Goal: Task Accomplishment & Management: Manage account settings

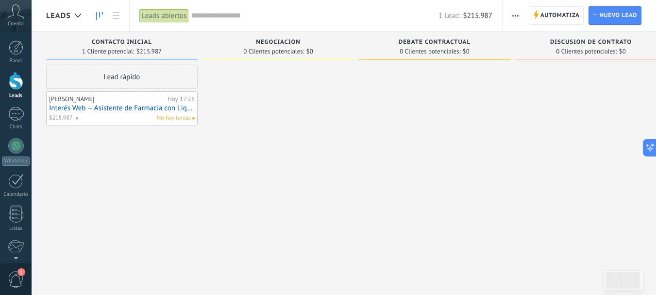
click at [135, 108] on link "Interés Web — Asistente de Farmacia con Liquidación de Obras Sociales (A Distan…" at bounding box center [122, 108] width 146 height 8
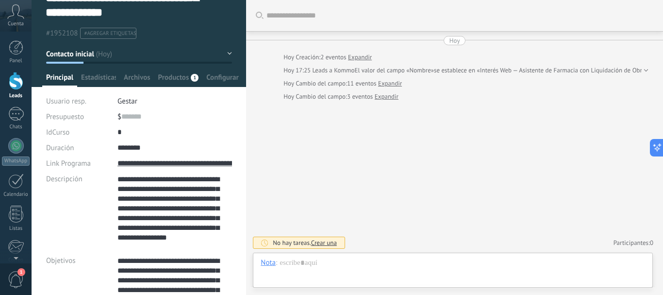
scroll to position [24, 0]
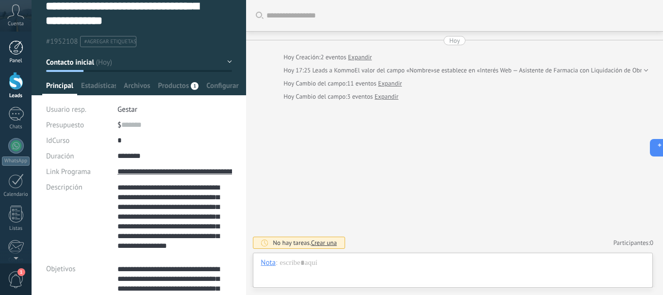
click at [11, 51] on div at bounding box center [16, 47] width 15 height 15
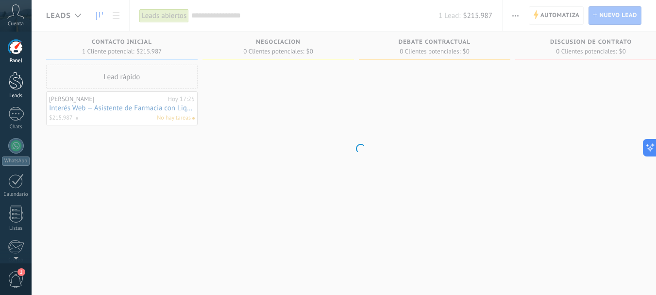
click at [15, 74] on div at bounding box center [16, 81] width 15 height 18
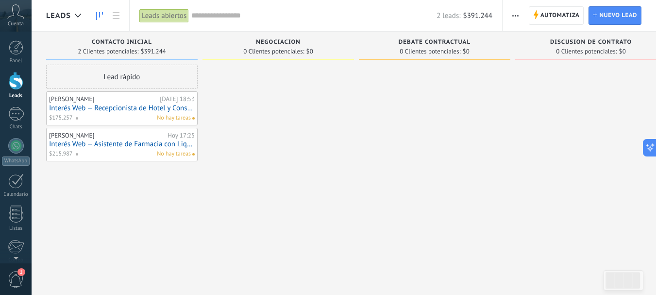
click at [143, 147] on link "Interés Web — Asistente de Farmacia con Liquidación de Obras Sociales (A Distan…" at bounding box center [122, 144] width 146 height 8
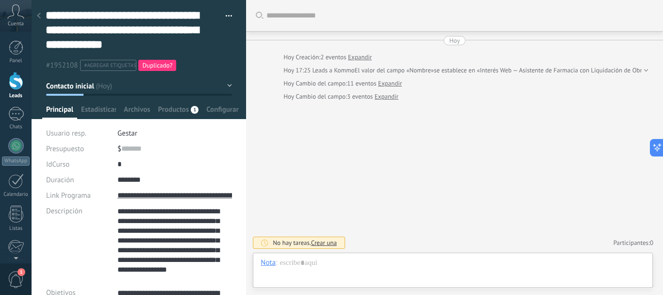
click at [166, 69] on span "Duplicado?" at bounding box center [157, 65] width 30 height 8
type textarea "**********"
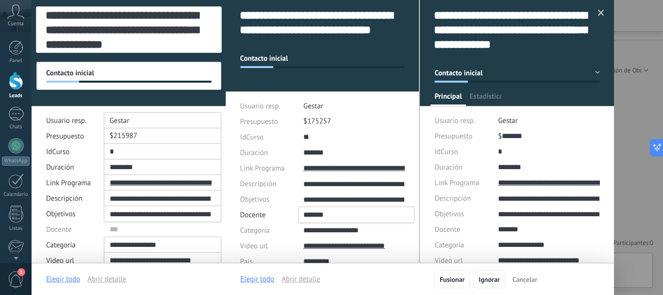
click at [598, 11] on span at bounding box center [601, 13] width 6 height 7
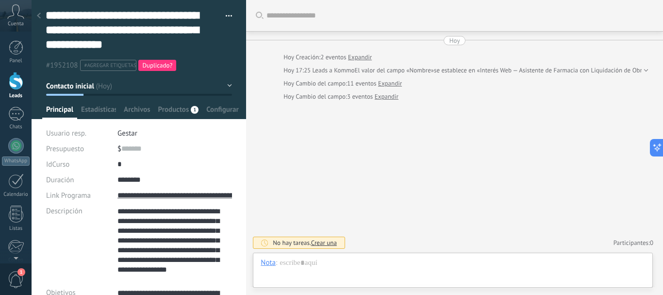
click at [33, 14] on div at bounding box center [39, 16] width 14 height 19
